Goal: Information Seeking & Learning: Learn about a topic

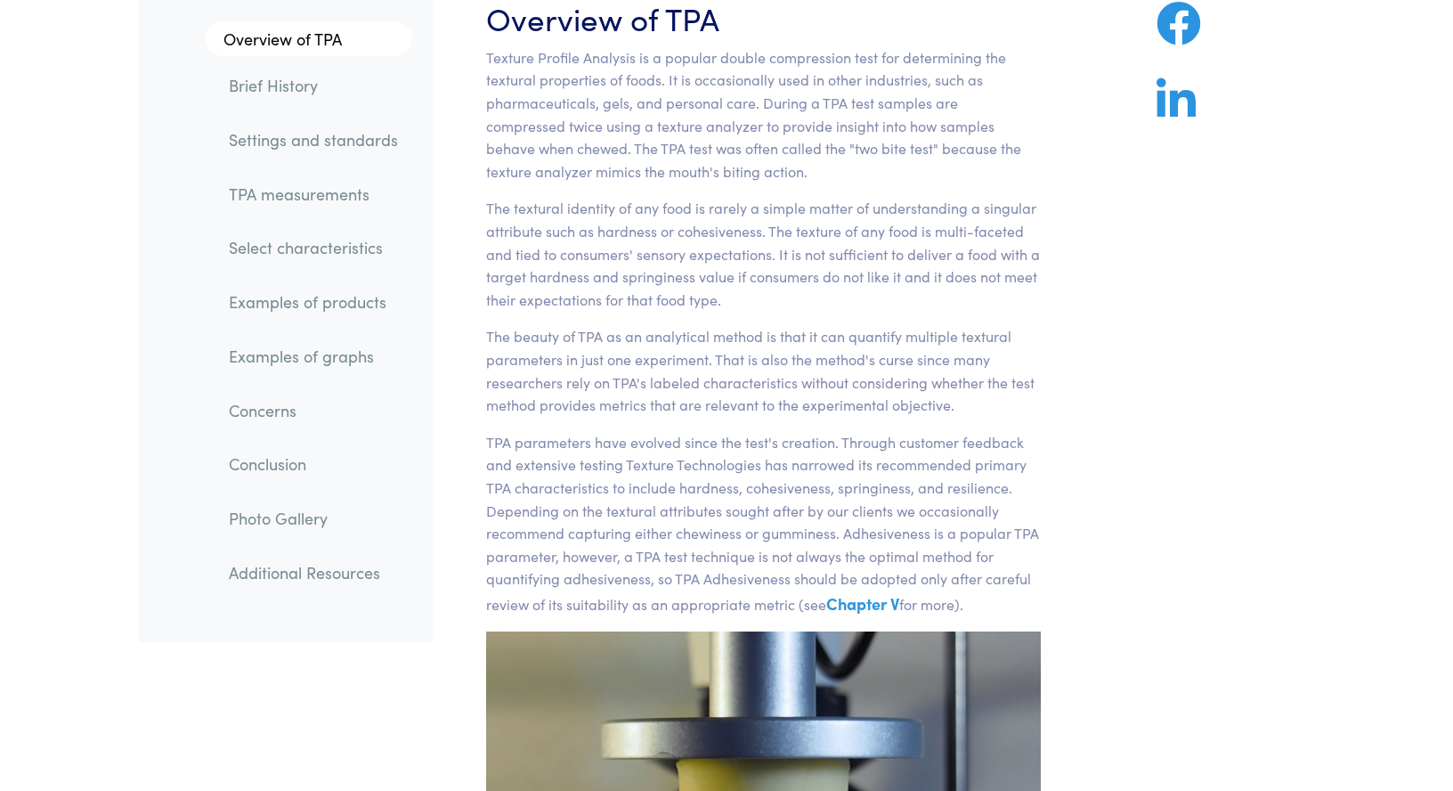
click at [308, 188] on link "TPA measurements" at bounding box center [314, 194] width 198 height 41
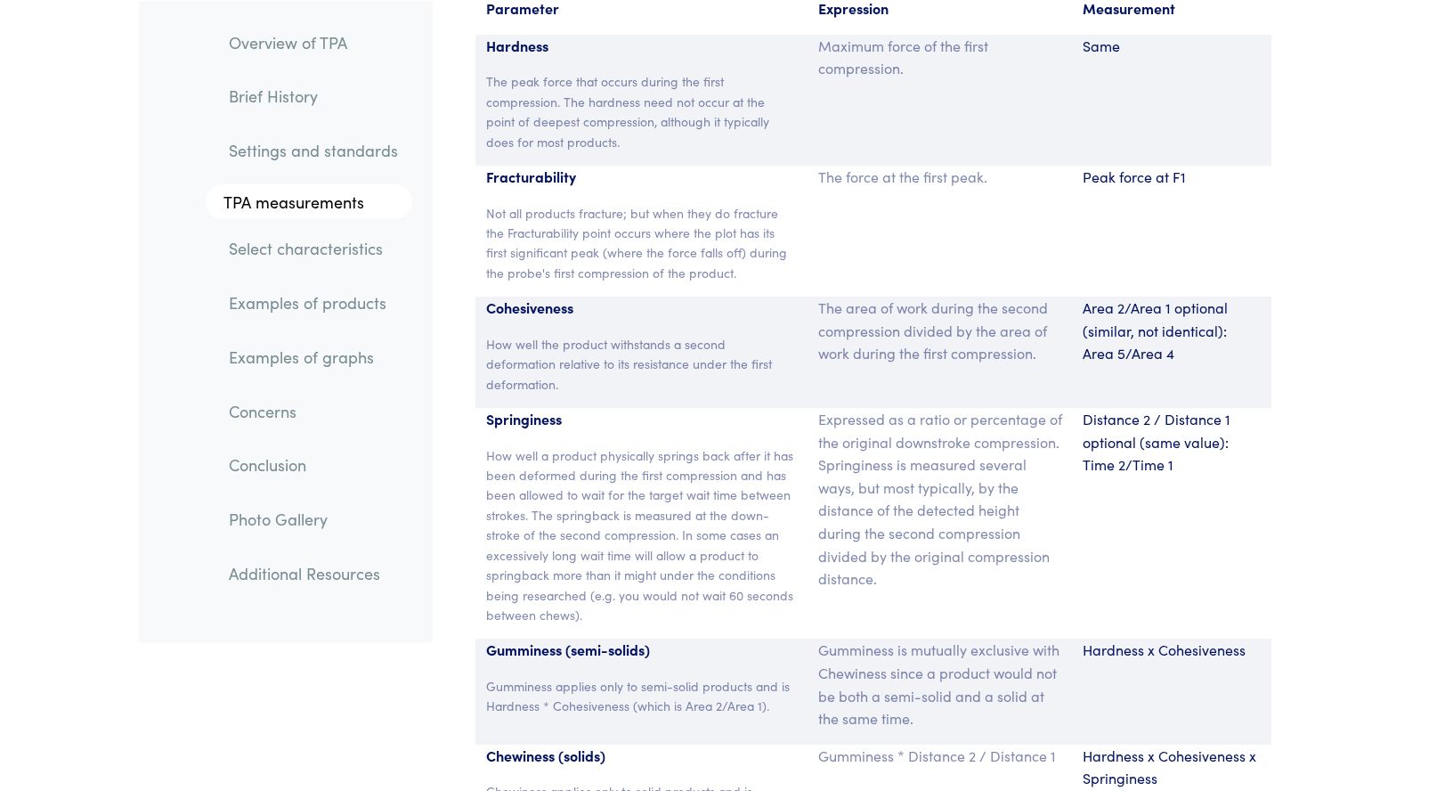
scroll to position [11723, 0]
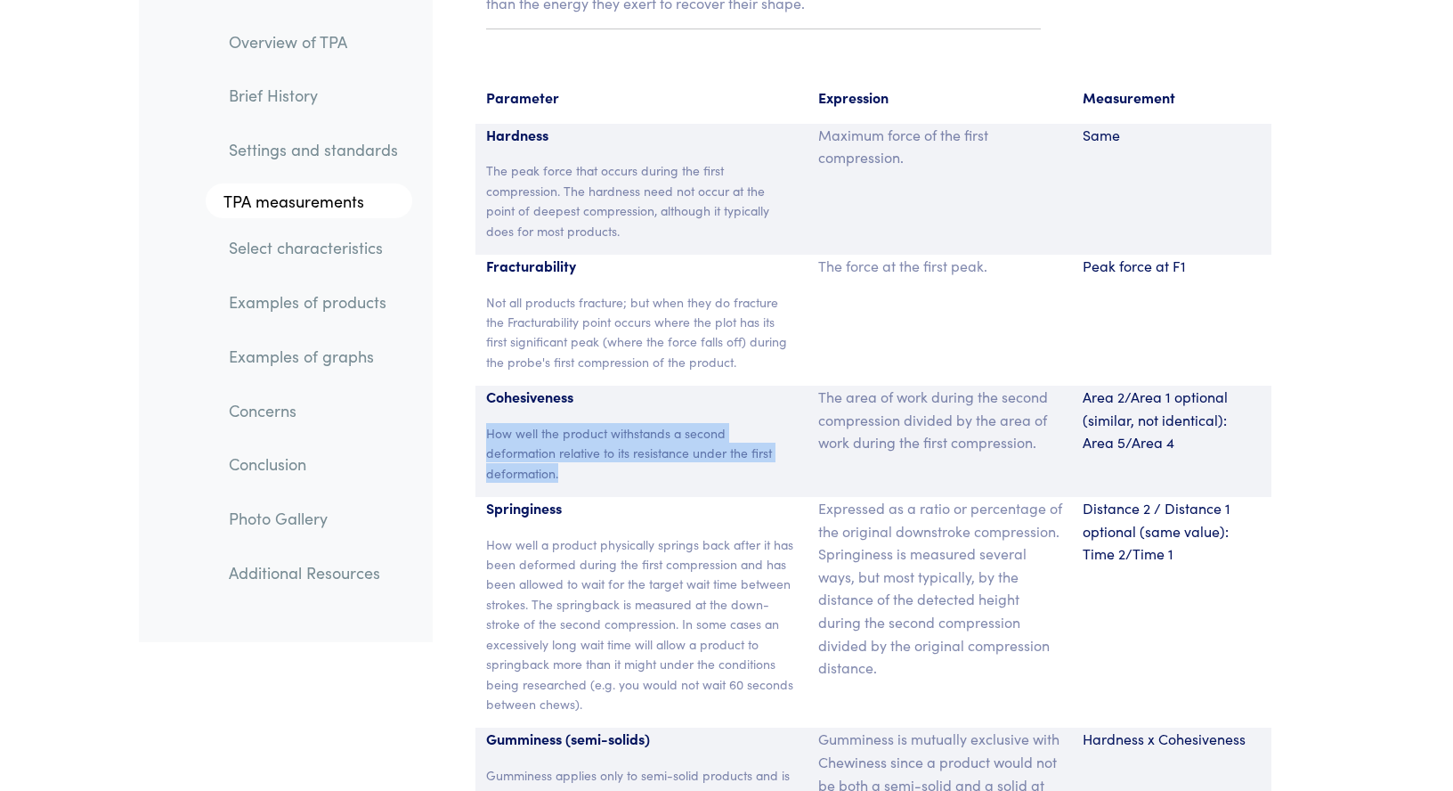
drag, startPoint x: 488, startPoint y: 381, endPoint x: 568, endPoint y: 425, distance: 91.3
click at [568, 425] on p "How well the product withstands a second deformation relative to its resistance…" at bounding box center [641, 453] width 311 height 60
click at [601, 423] on p "How well the product withstands a second deformation relative to its resistance…" at bounding box center [641, 453] width 311 height 60
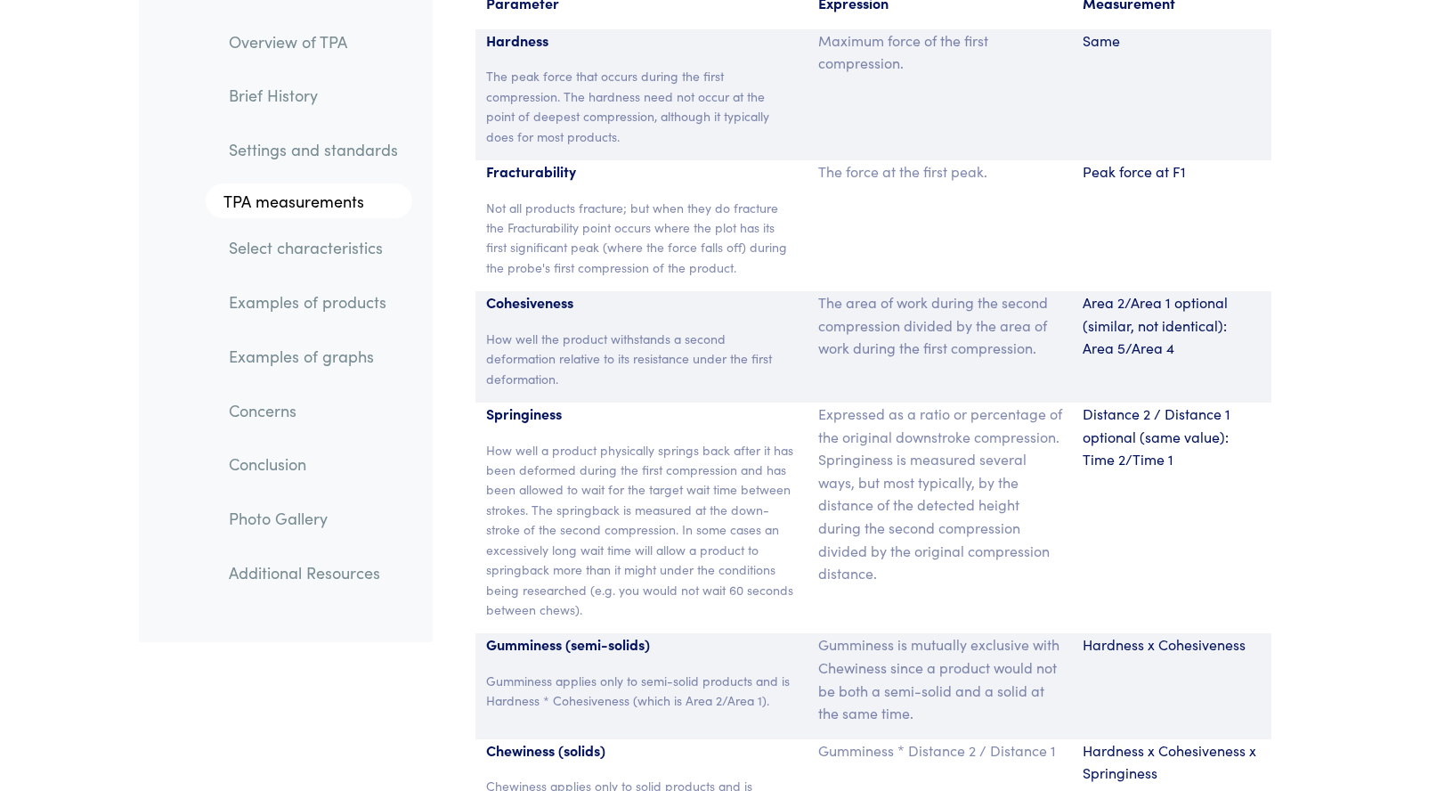
scroll to position [12005, 0]
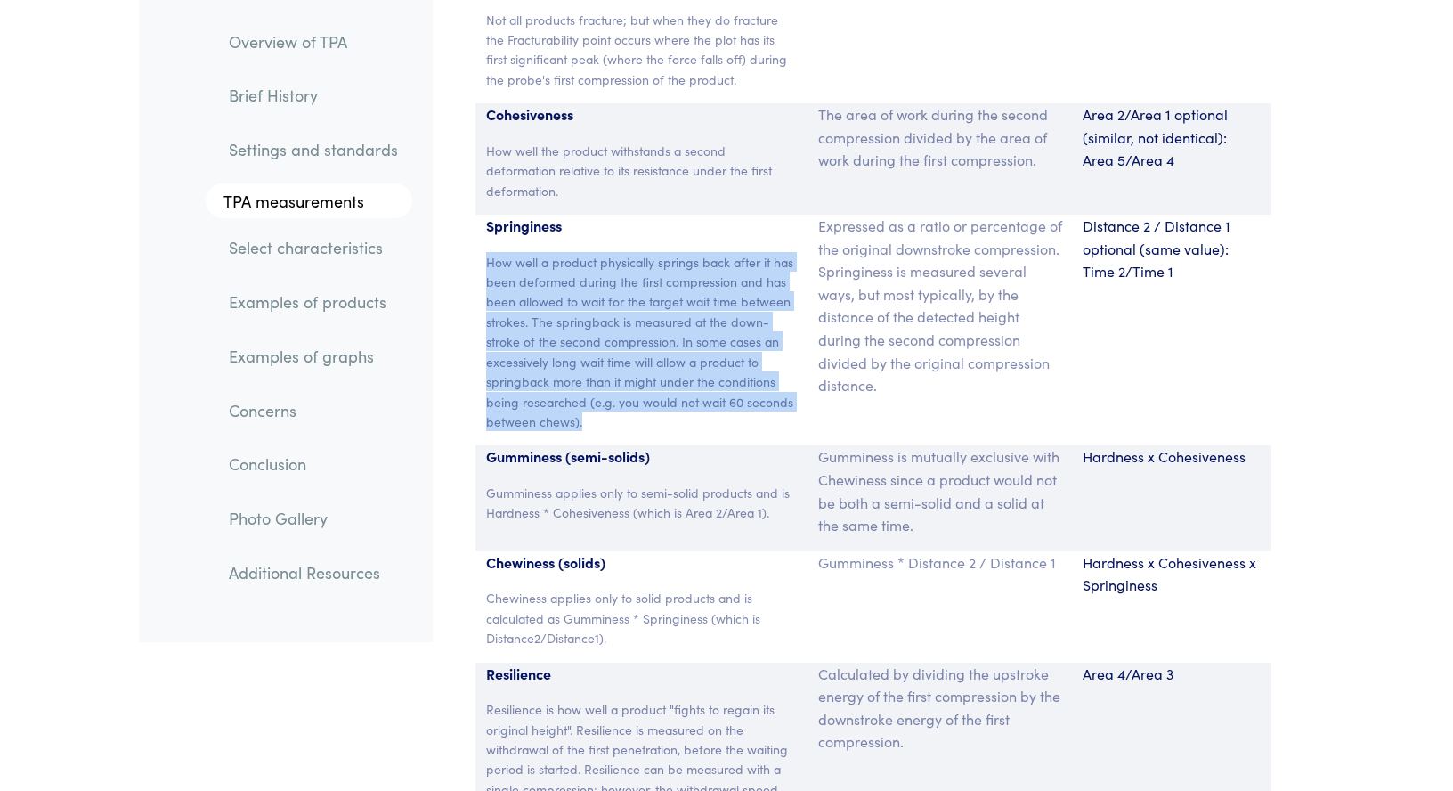
drag, startPoint x: 576, startPoint y: 369, endPoint x: 478, endPoint y: 218, distance: 179.6
click at [478, 218] on div "Springiness How well a product physically springs back after it has been deform…" at bounding box center [642, 330] width 332 height 231
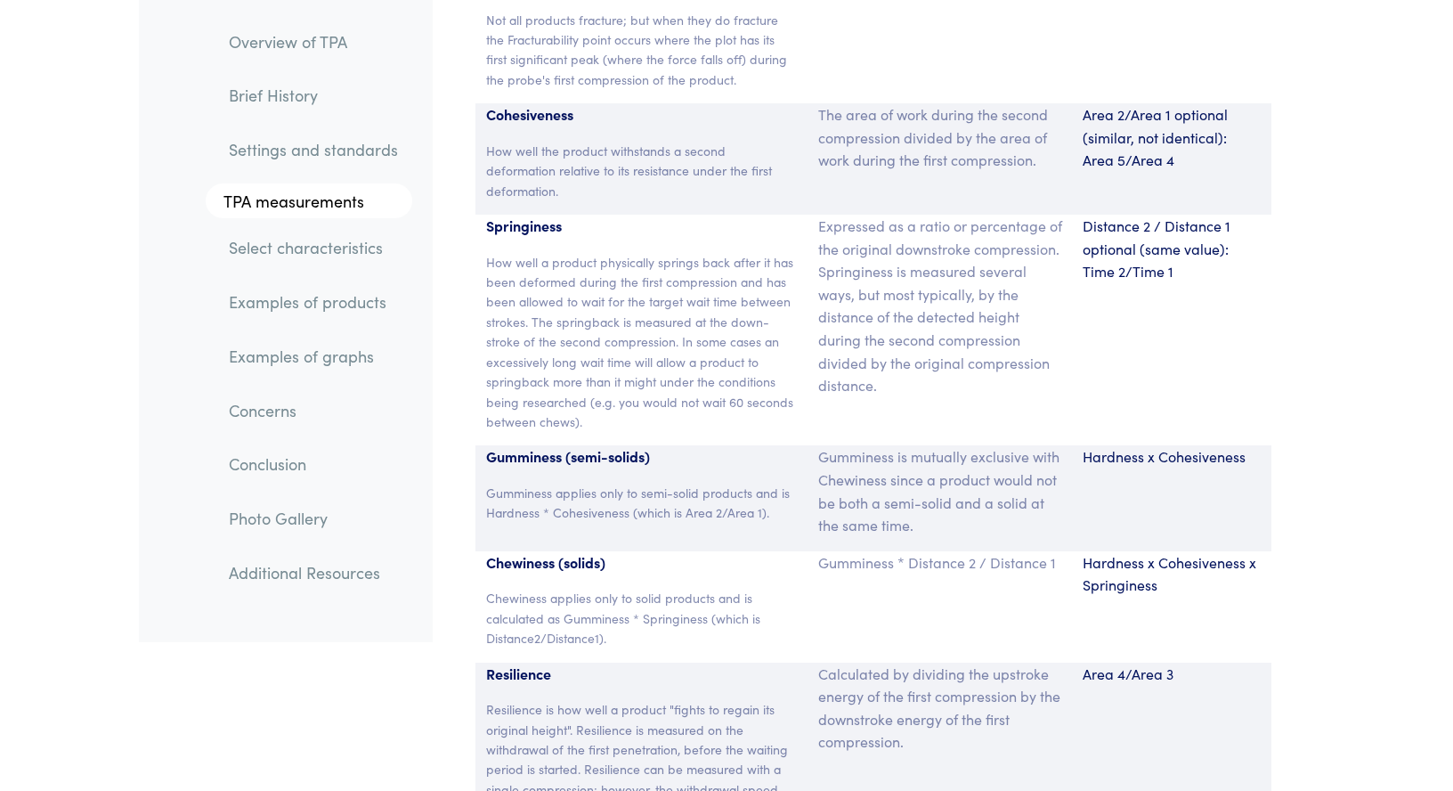
click at [843, 304] on p "Expressed as a ratio or percentage of the original downstroke compression. Spri…" at bounding box center [940, 306] width 244 height 183
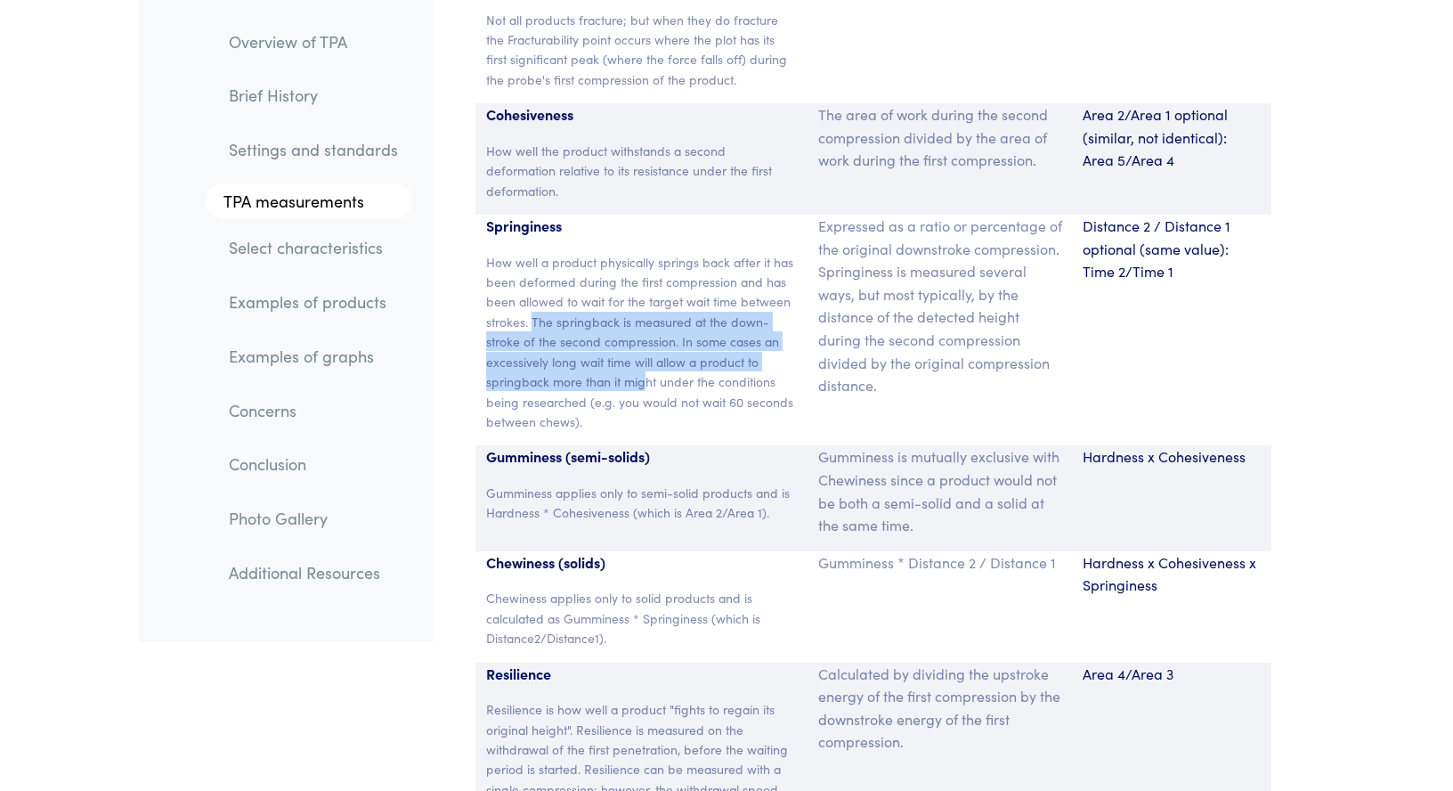
drag, startPoint x: 531, startPoint y: 273, endPoint x: 645, endPoint y: 331, distance: 127.8
click at [645, 331] on p "How well a product physically springs back after it has been deformed during th…" at bounding box center [641, 342] width 311 height 180
click at [598, 330] on p "How well a product physically springs back after it has been deformed during th…" at bounding box center [641, 342] width 311 height 180
drag, startPoint x: 534, startPoint y: 270, endPoint x: 679, endPoint y: 290, distance: 146.6
click at [679, 290] on p "How well a product physically springs back after it has been deformed during th…" at bounding box center [641, 342] width 311 height 180
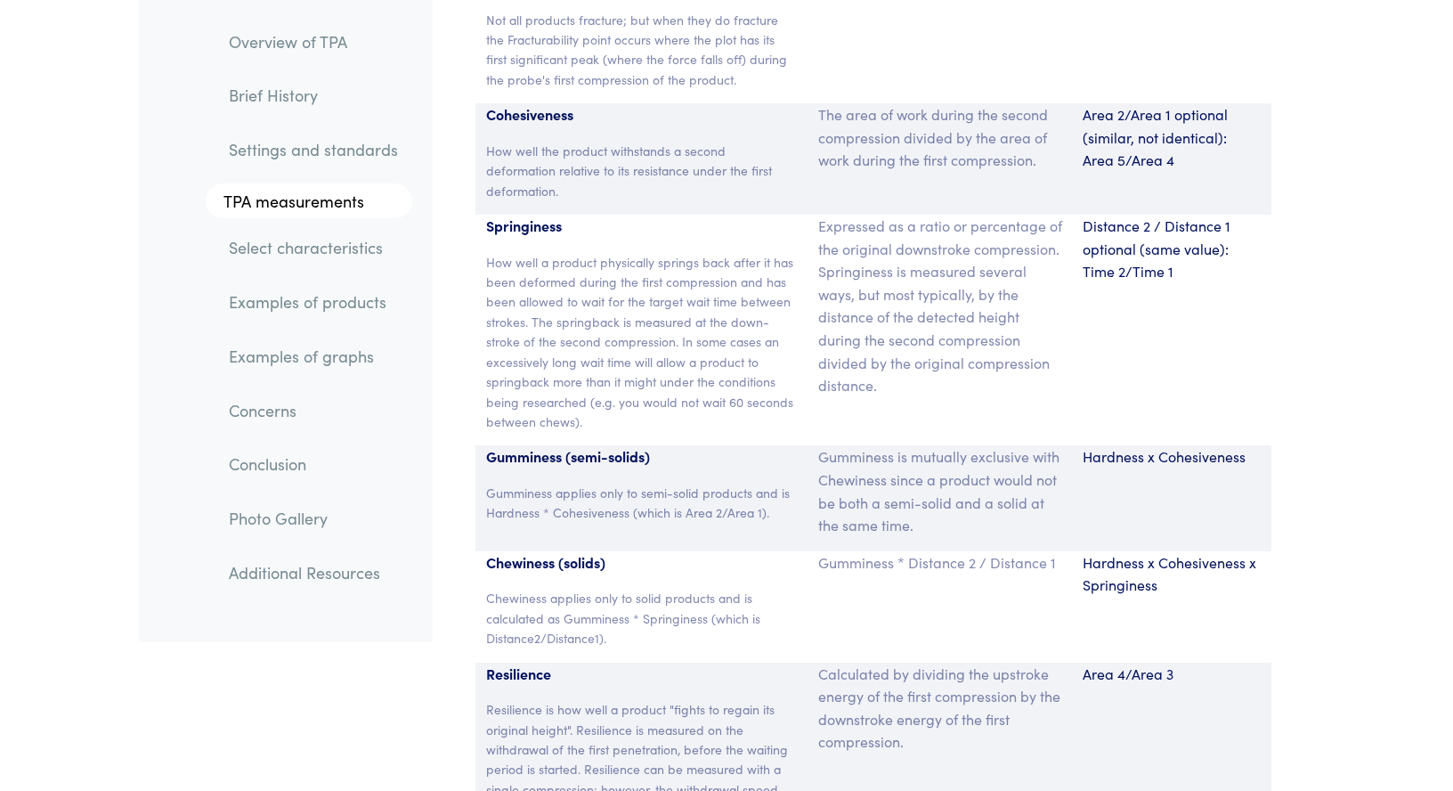
click at [635, 260] on p "How well a product physically springs back after it has been deformed during th…" at bounding box center [641, 342] width 311 height 180
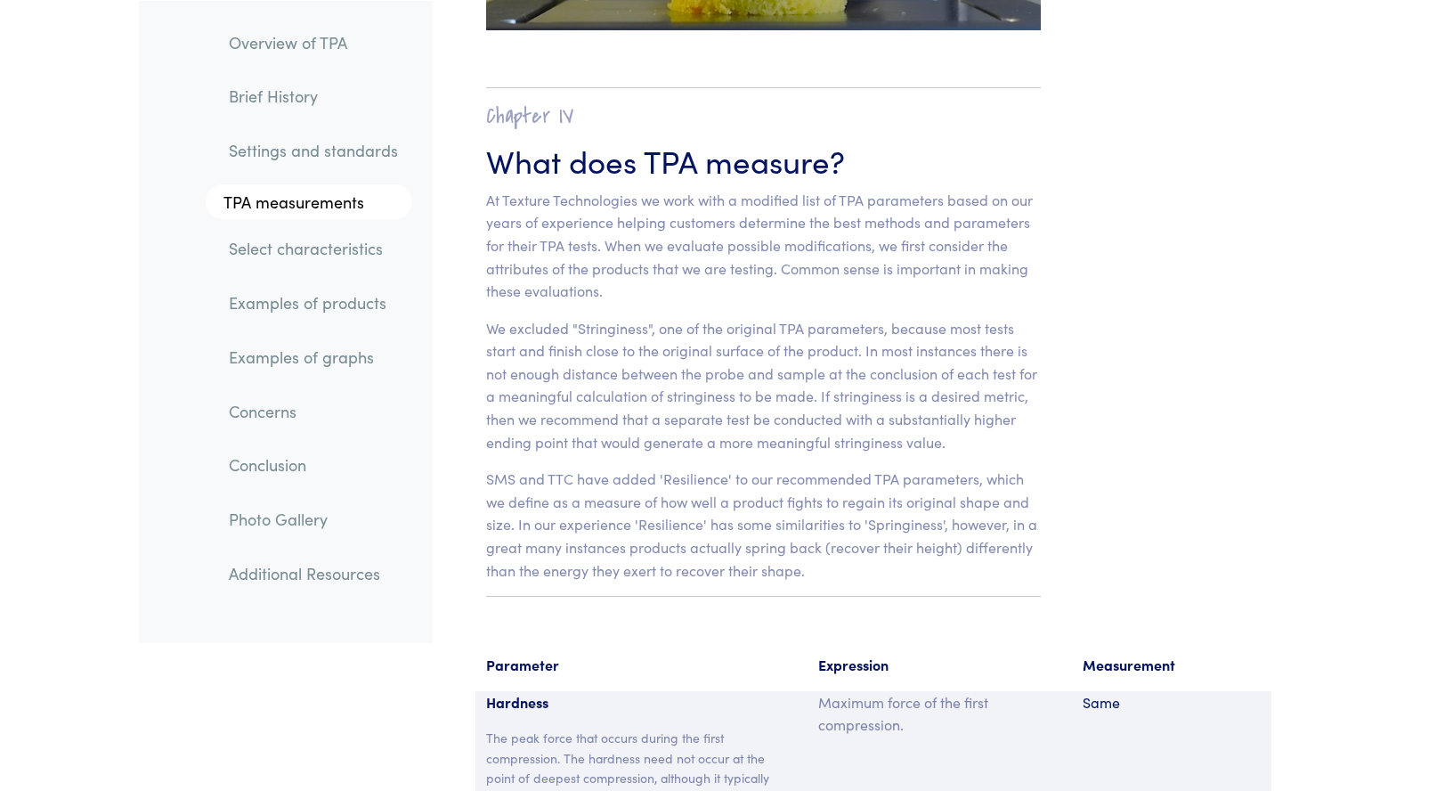
scroll to position [11067, 0]
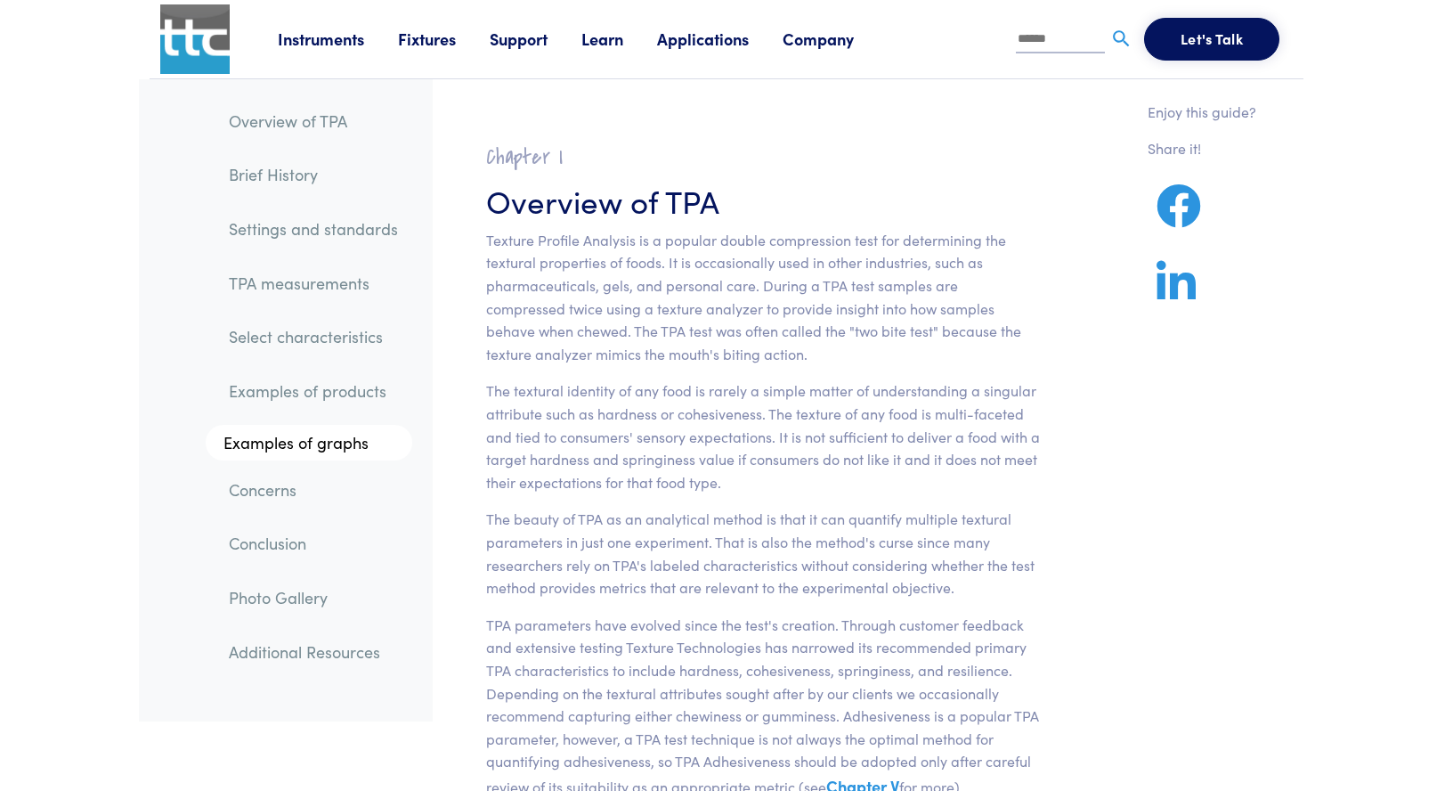
scroll to position [11400, 0]
